Goal: Obtain resource: Download file/media

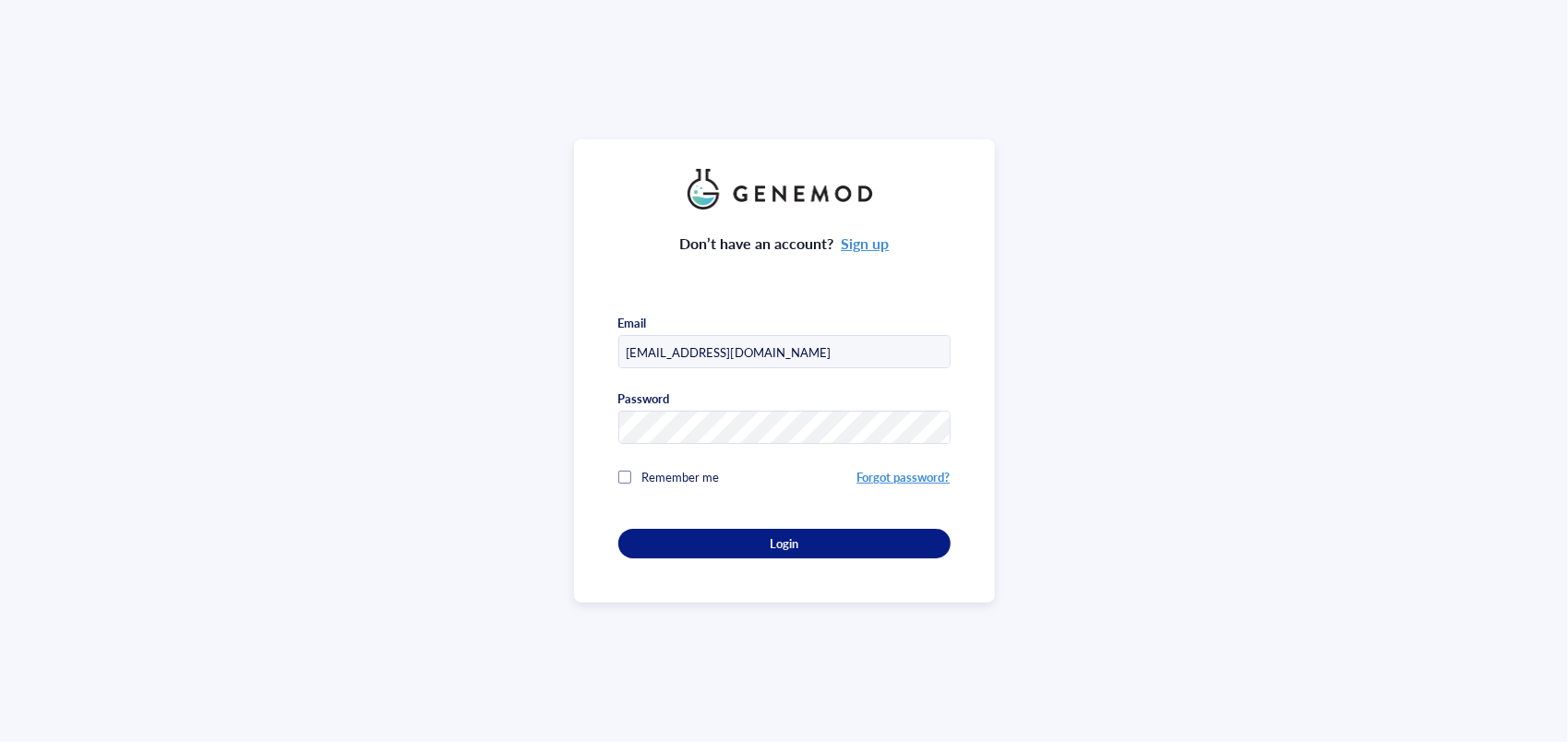
click at [21, 149] on div "Don’t have an account? Sign up Email [EMAIL_ADDRESS][DOMAIN_NAME] Password Reme…" at bounding box center [784, 371] width 1568 height 742
click at [662, 529] on button "Login" at bounding box center [784, 543] width 332 height 29
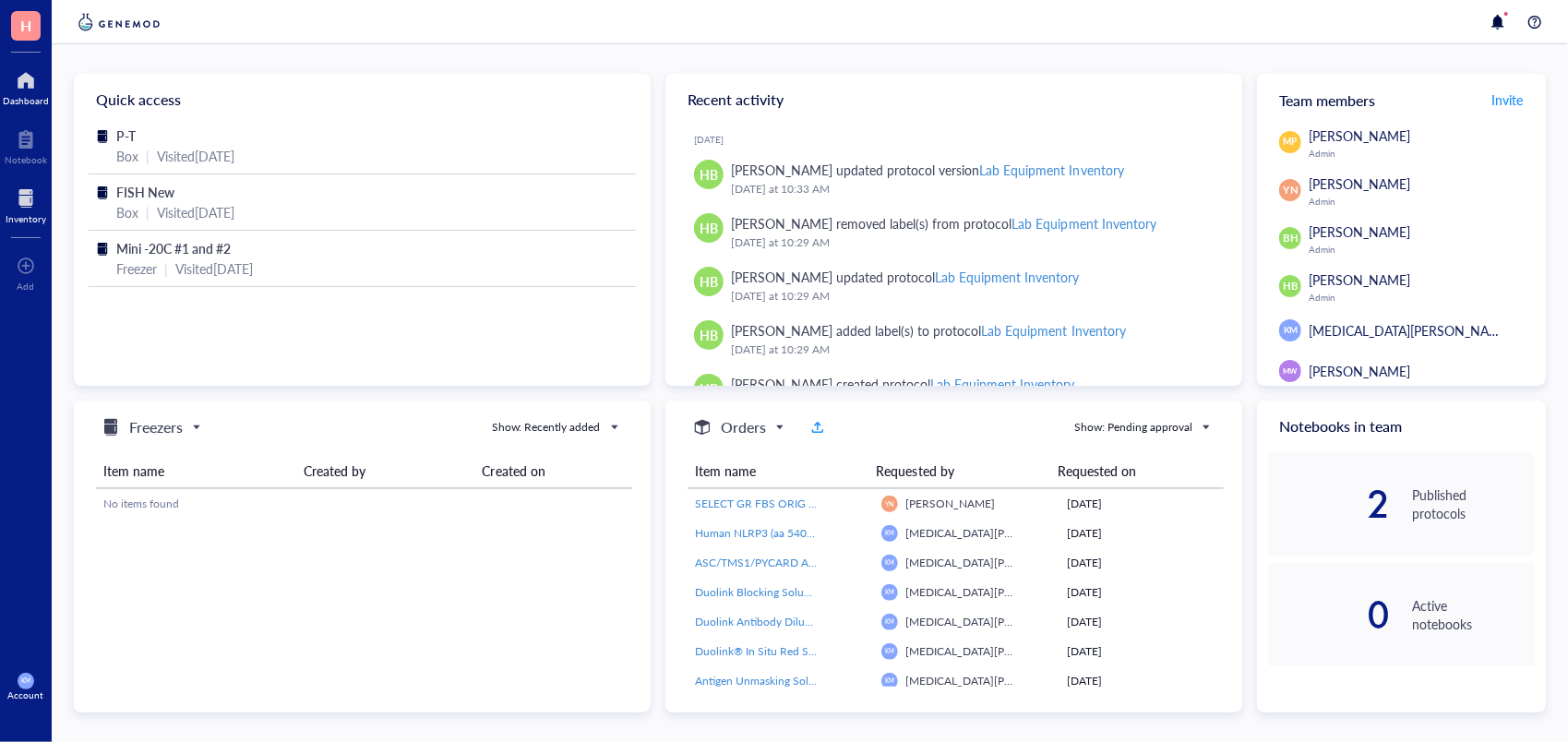
click at [37, 205] on div at bounding box center [26, 198] width 41 height 29
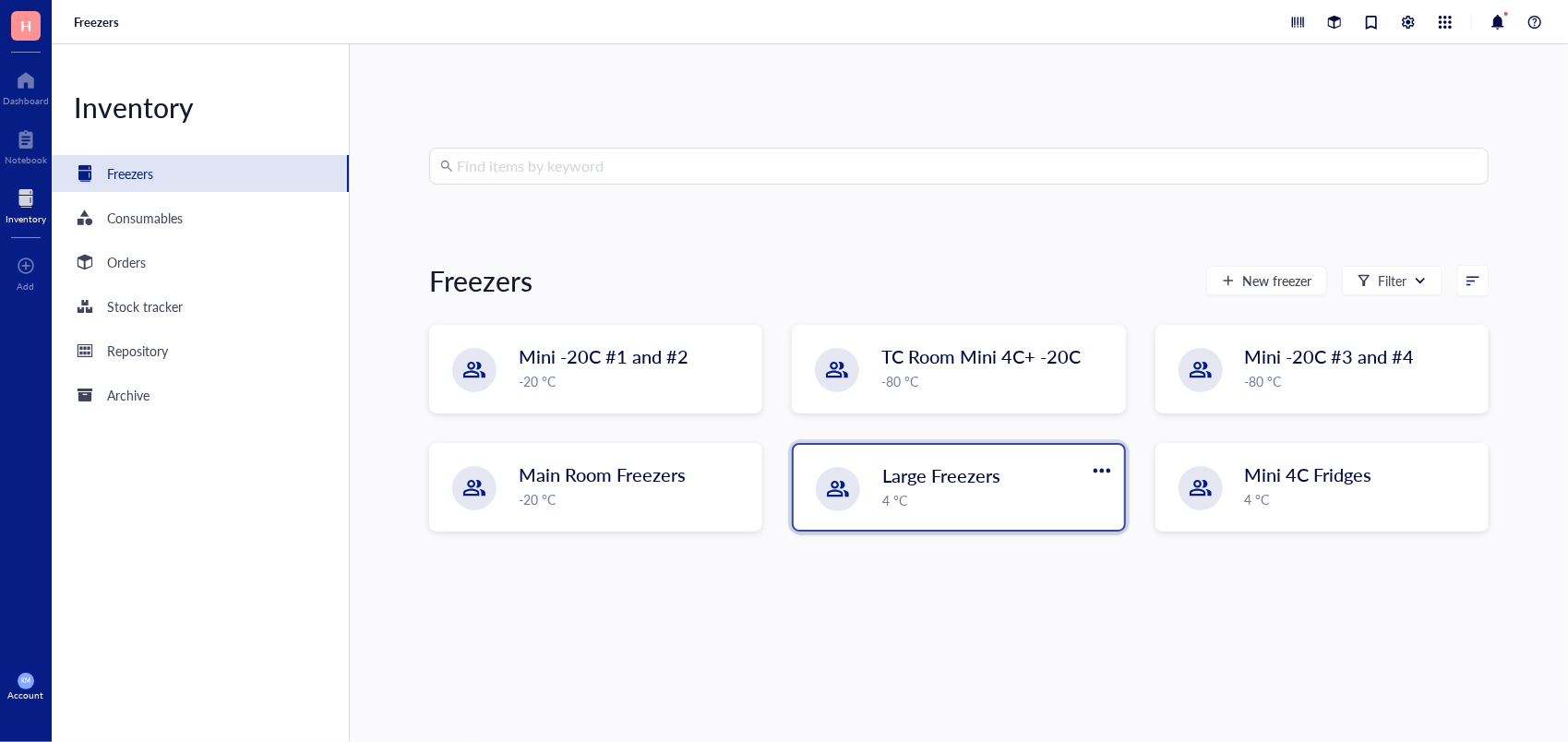
click at [976, 490] on div "4 °C" at bounding box center [996, 499] width 229 height 20
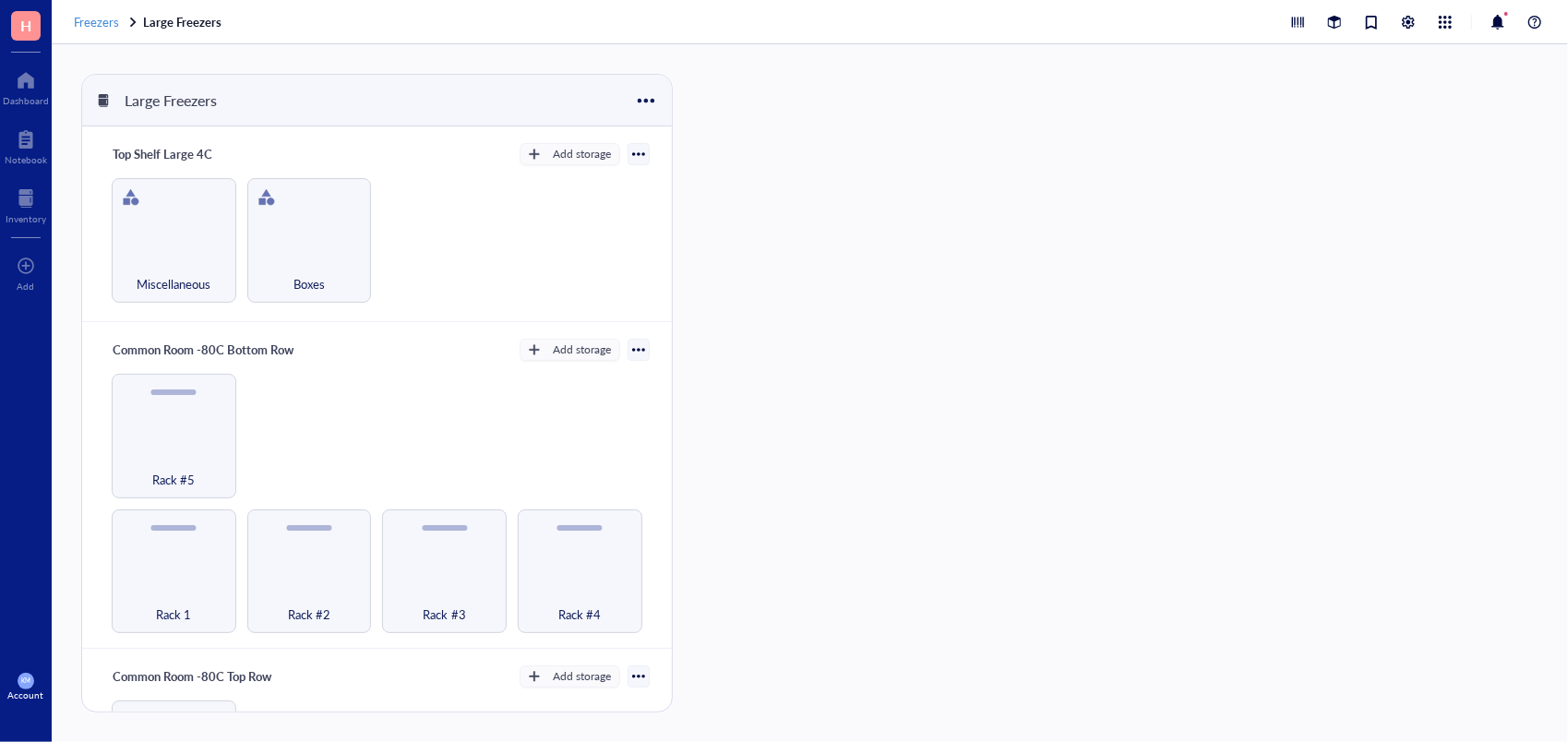
click at [120, 20] on div "Freezers" at bounding box center [107, 22] width 66 height 16
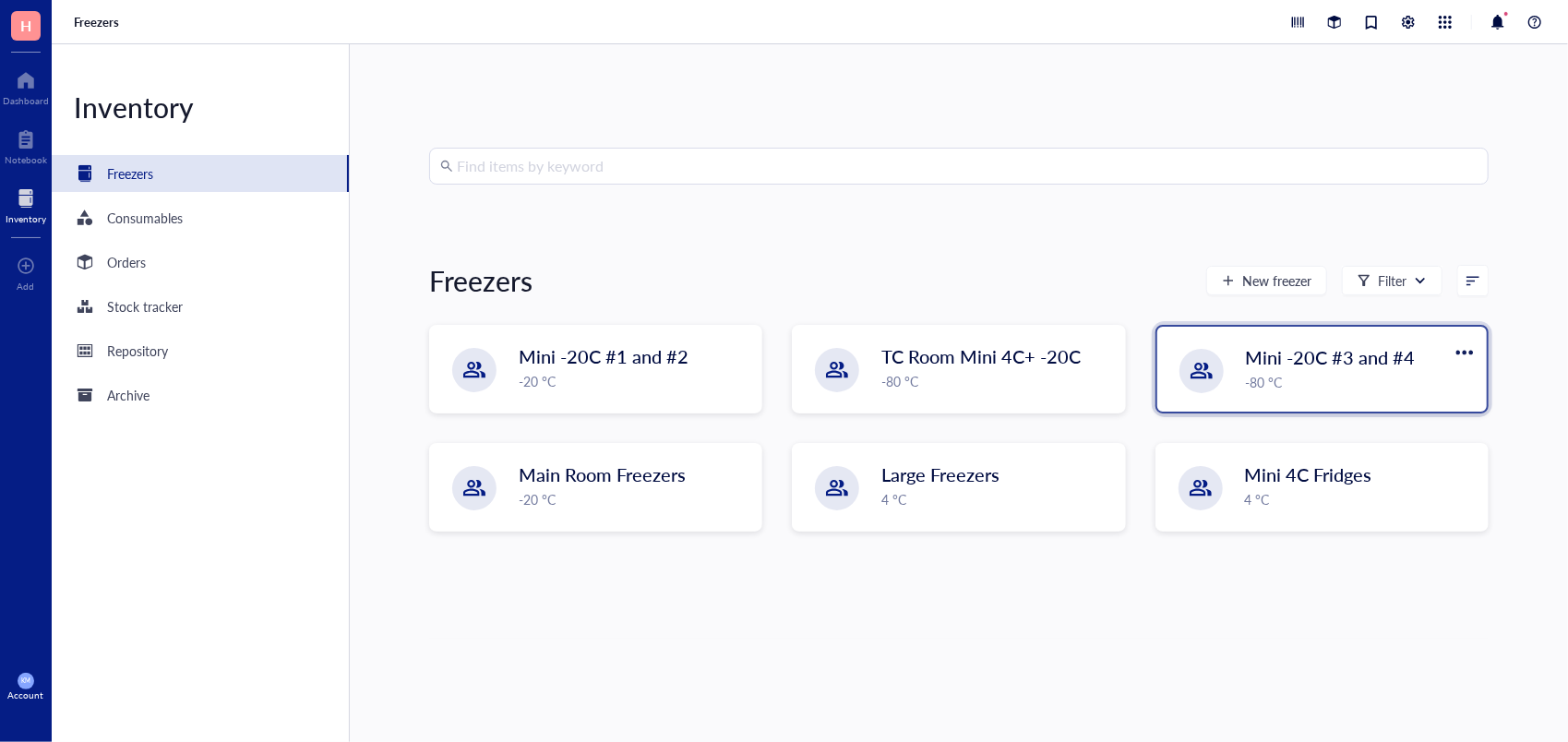
click at [1357, 393] on div "Mini -20C #3 and #4 -80 °C" at bounding box center [1322, 368] width 329 height 85
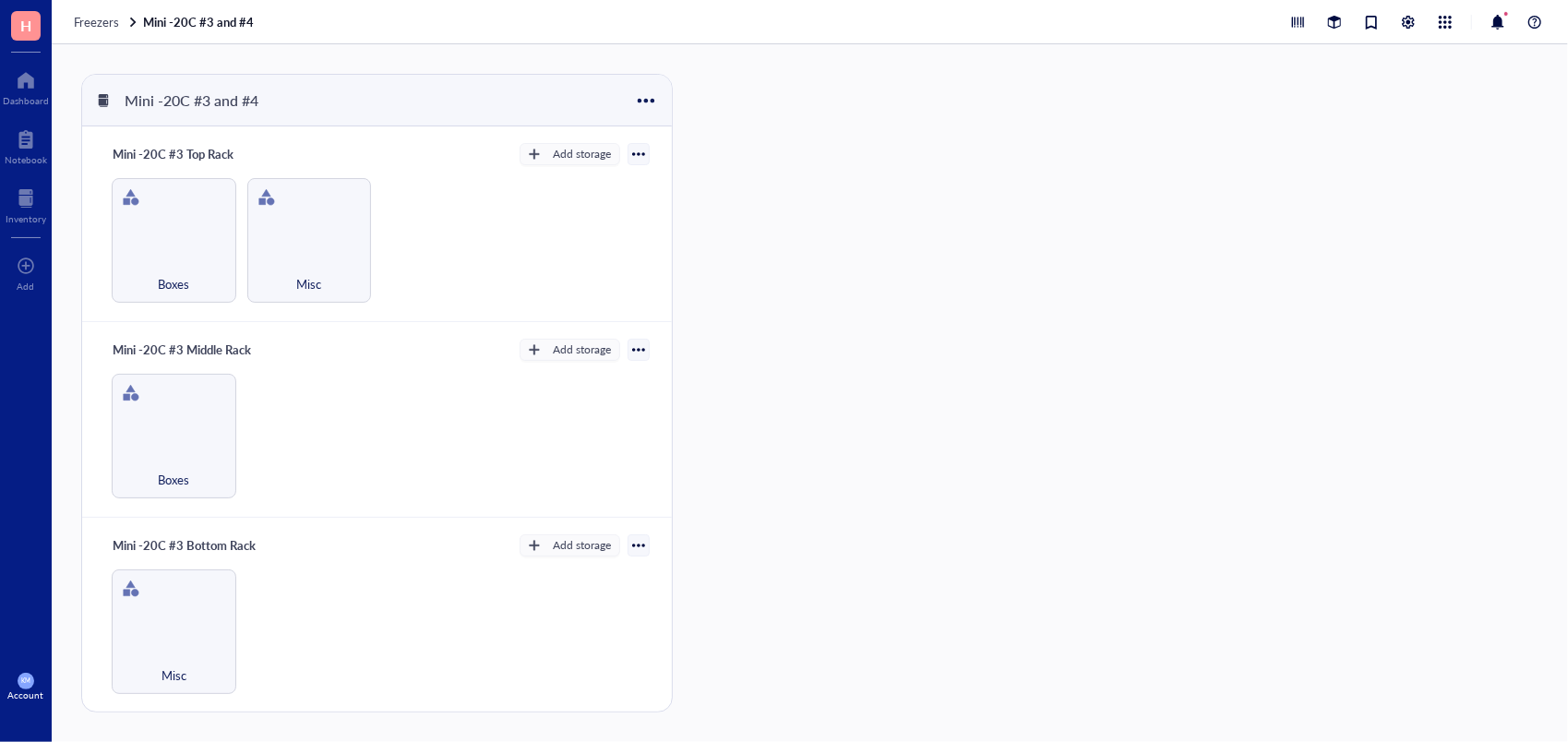
drag, startPoint x: 661, startPoint y: 205, endPoint x: 666, endPoint y: 283, distance: 78.2
click at [666, 283] on div "Mini -20C #3 Top Rack Add storage Boxes Misc Mini -20C #3 Middle Rack Add stora…" at bounding box center [377, 444] width 590 height 636
click at [108, 24] on span "Freezers" at bounding box center [97, 22] width 46 height 17
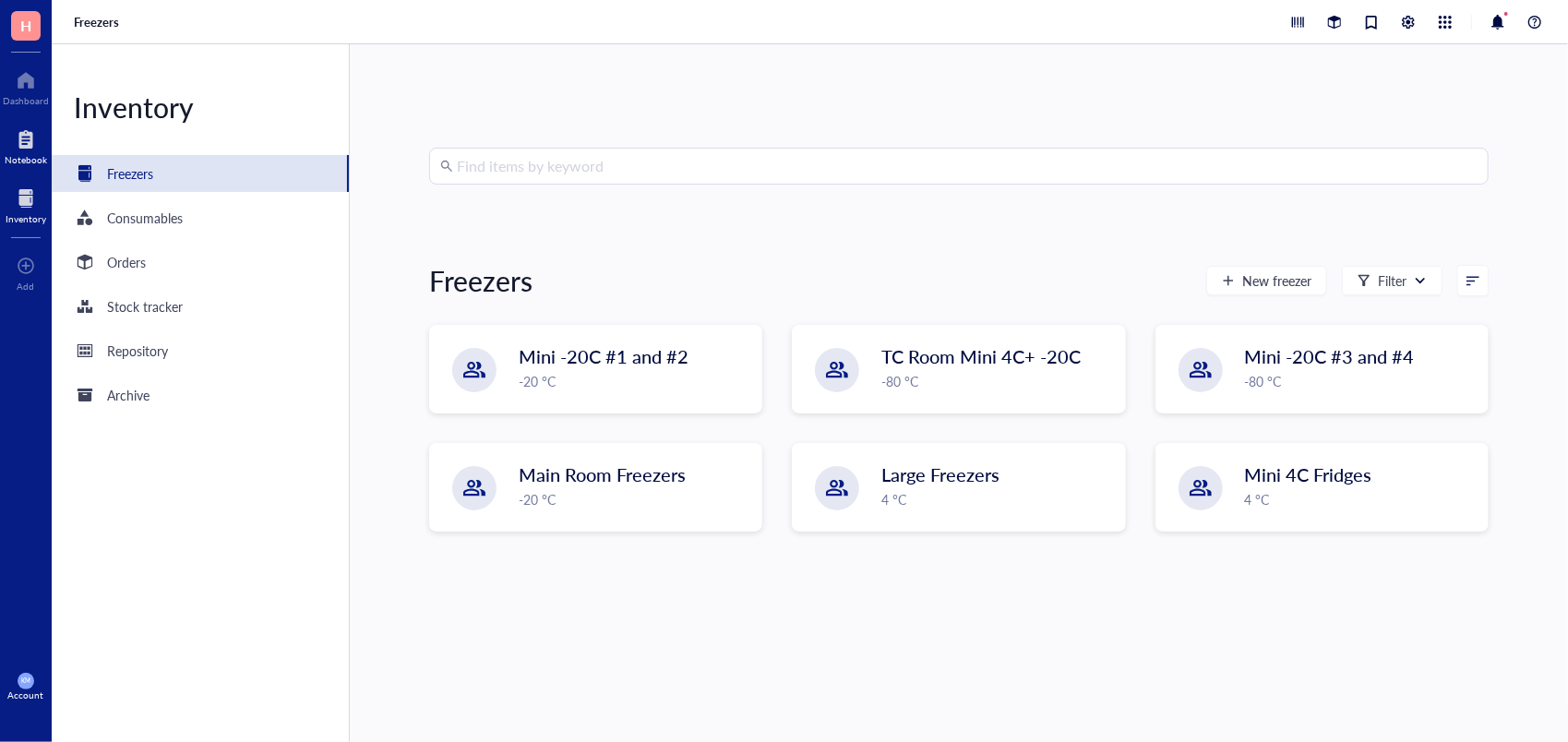
click at [36, 146] on div at bounding box center [26, 139] width 43 height 29
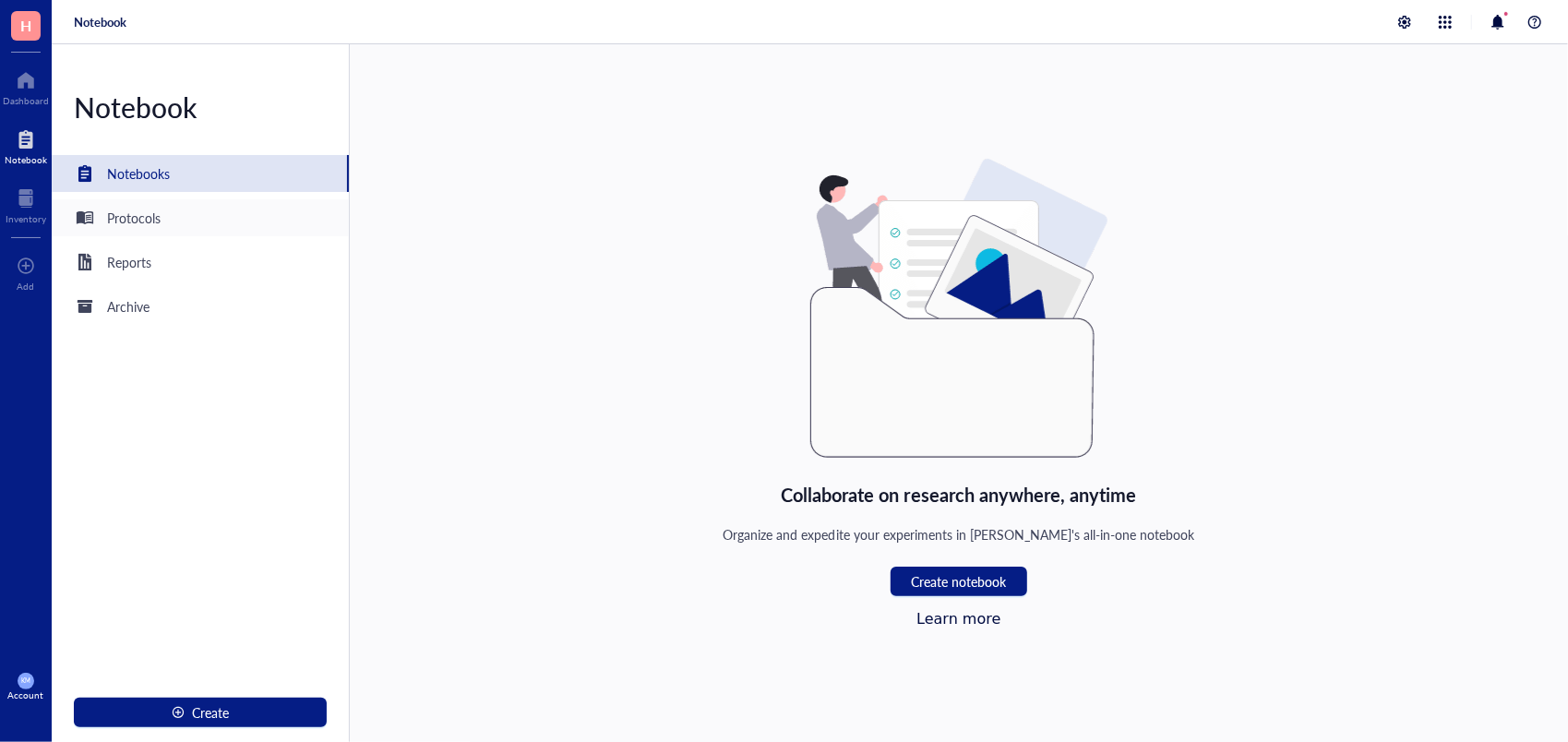
click at [133, 215] on div "Protocols" at bounding box center [134, 217] width 53 height 20
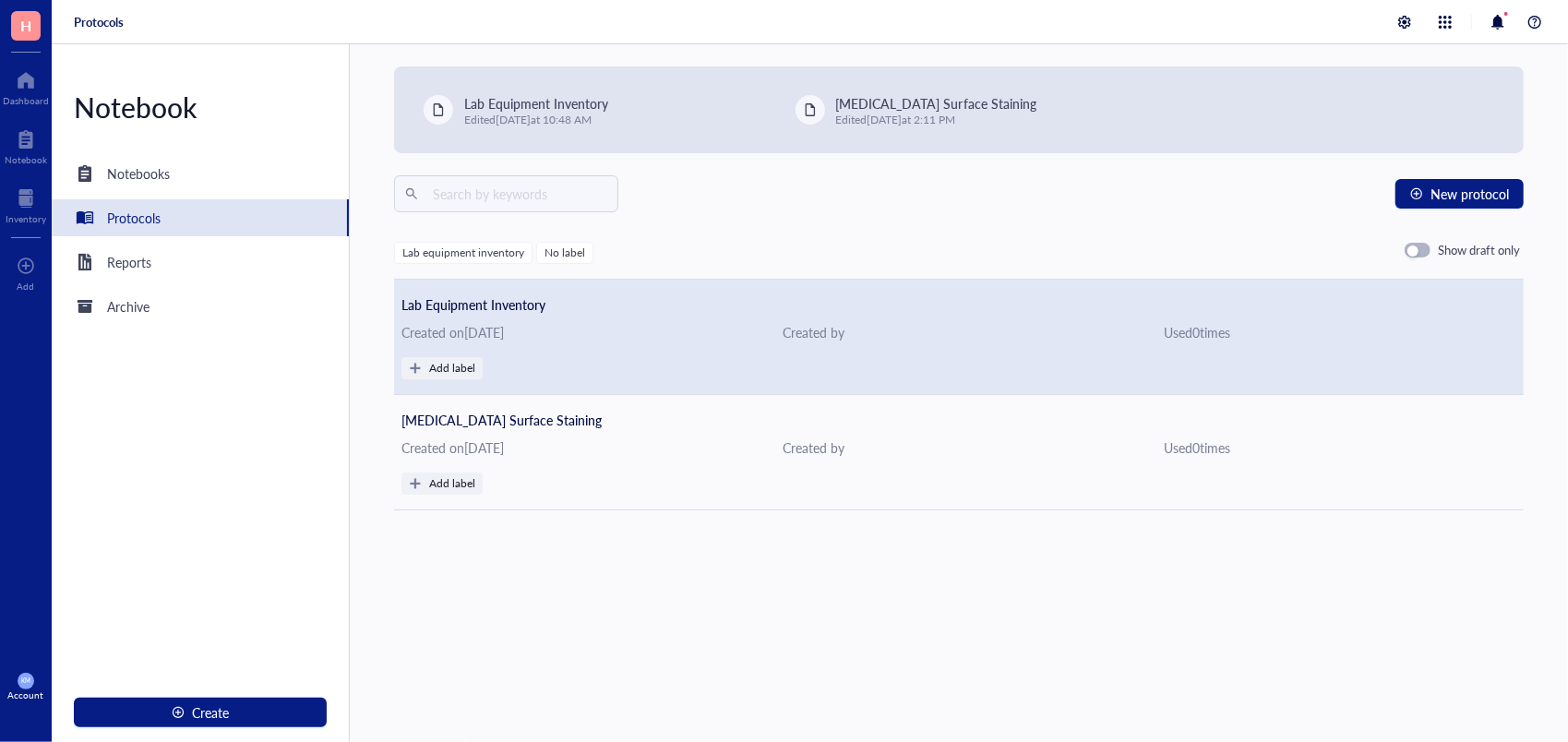
click at [652, 360] on div "Add label" at bounding box center [959, 367] width 1115 height 22
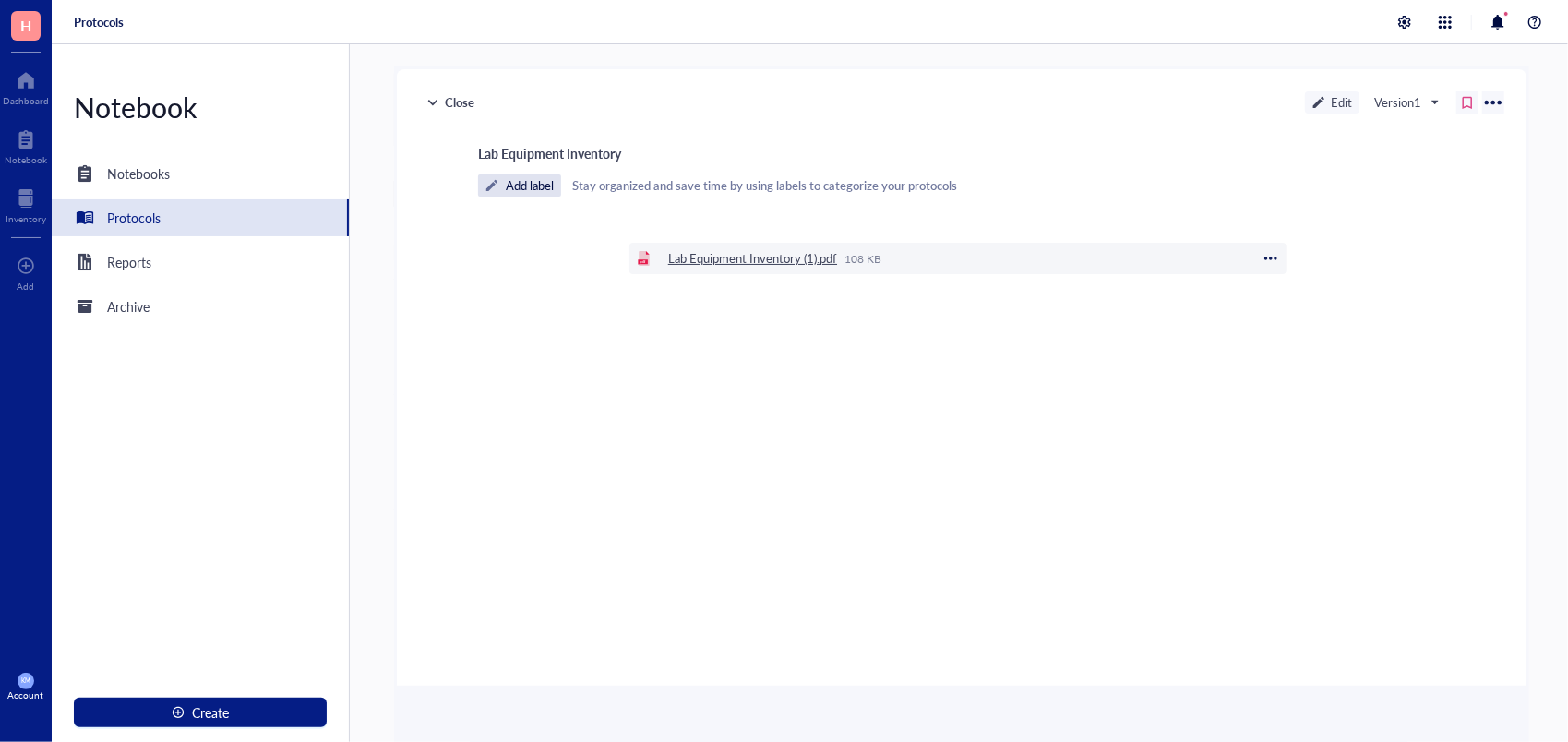
click at [732, 257] on div "Lab Equipment Inventory (1).pdf" at bounding box center [752, 258] width 168 height 16
